Goal: Book appointment/travel/reservation

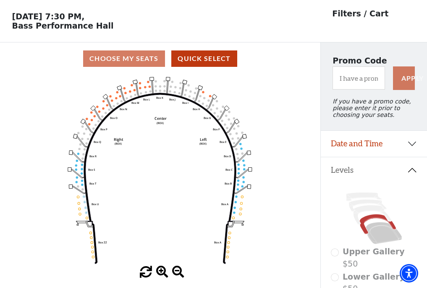
scroll to position [39, 0]
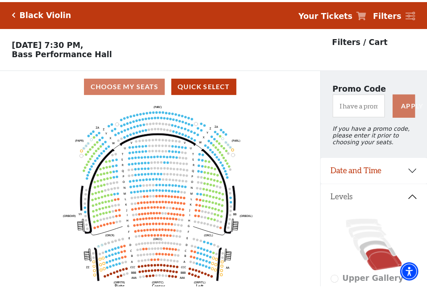
scroll to position [39, 0]
